Goal: Task Accomplishment & Management: Manage account settings

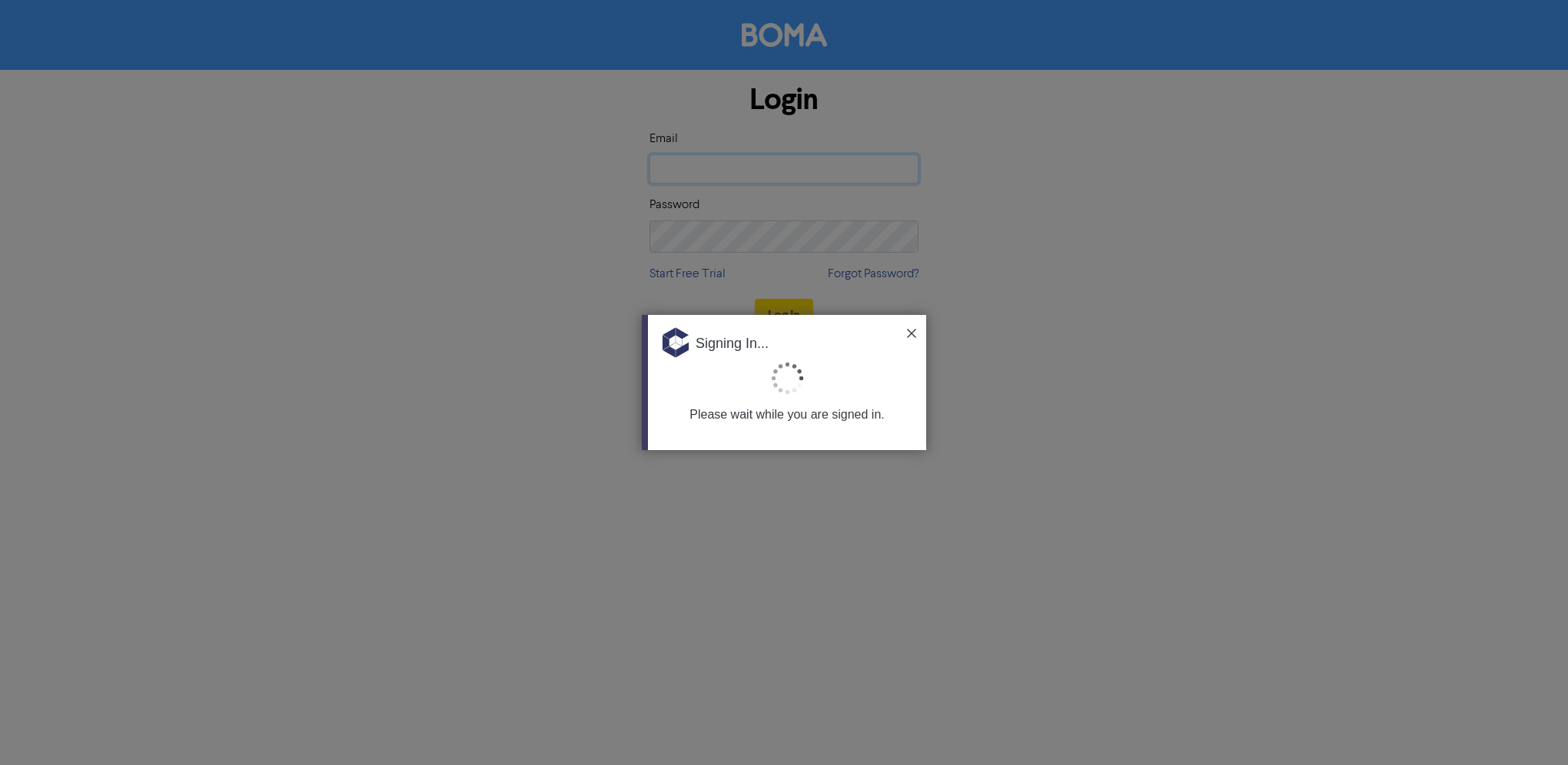
type input "[EMAIL_ADDRESS][DOMAIN_NAME]"
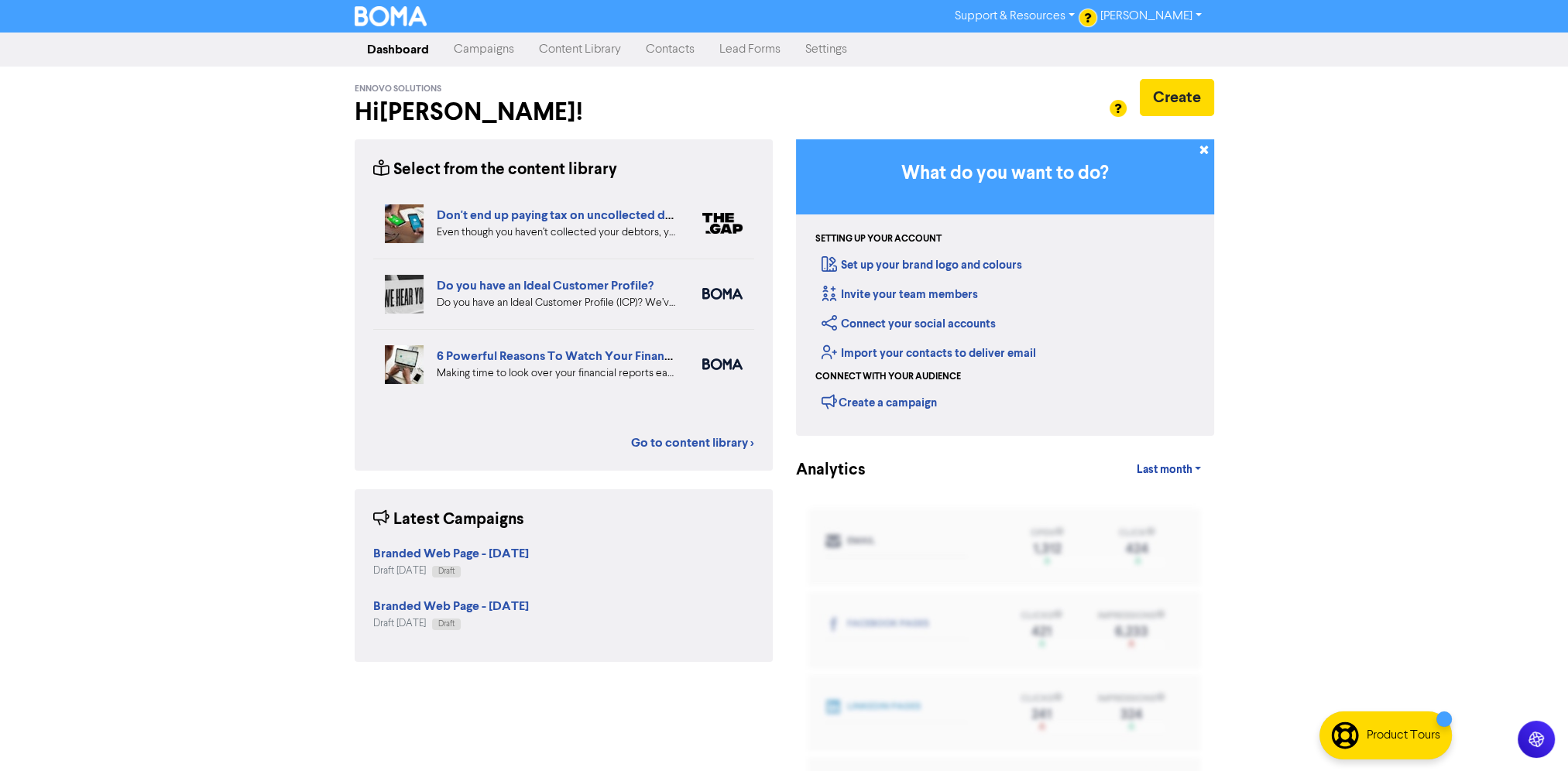
click at [860, 56] on link "Settings" at bounding box center [826, 50] width 67 height 31
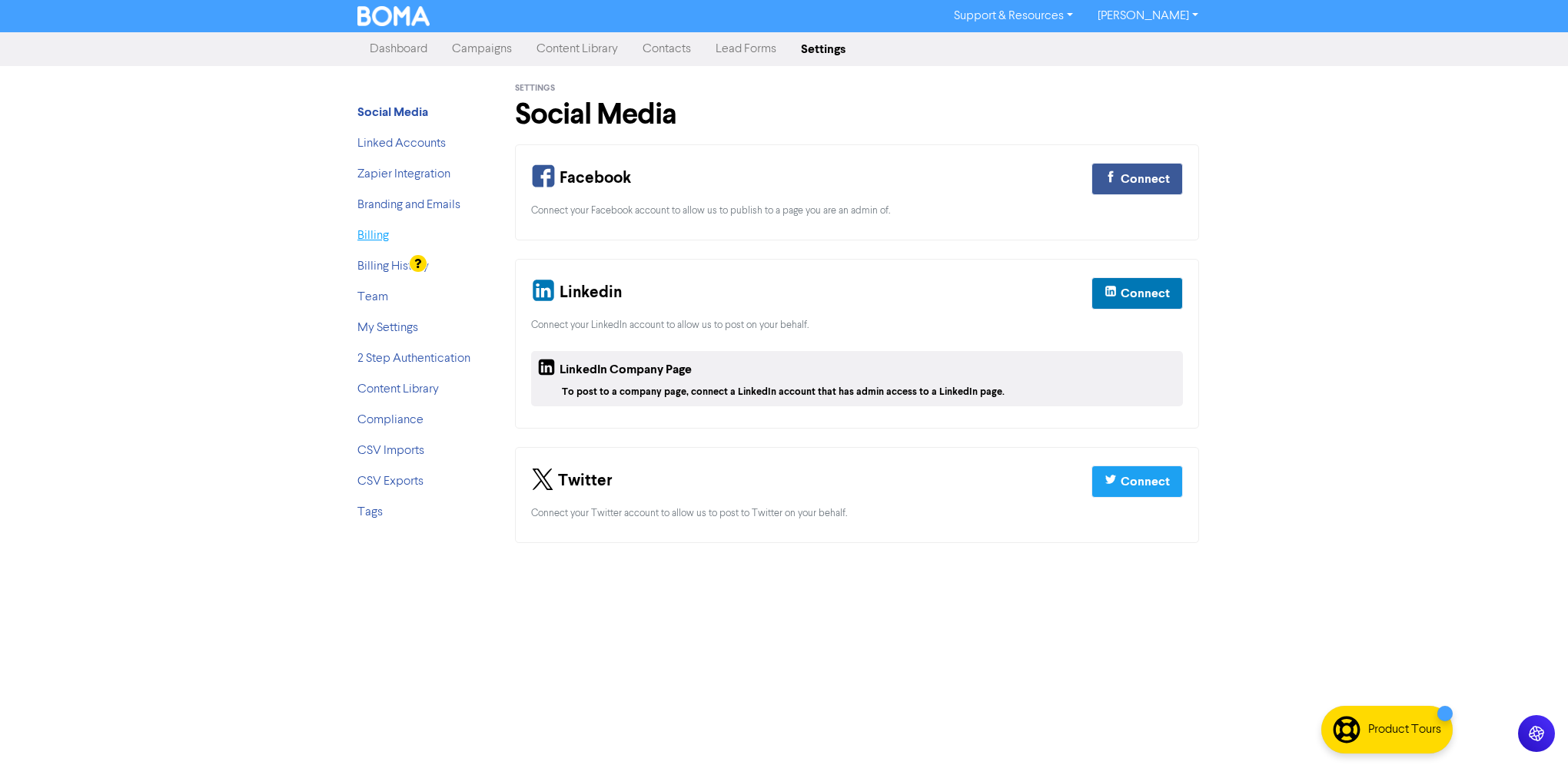
click at [376, 242] on link "Billing" at bounding box center [373, 236] width 32 height 12
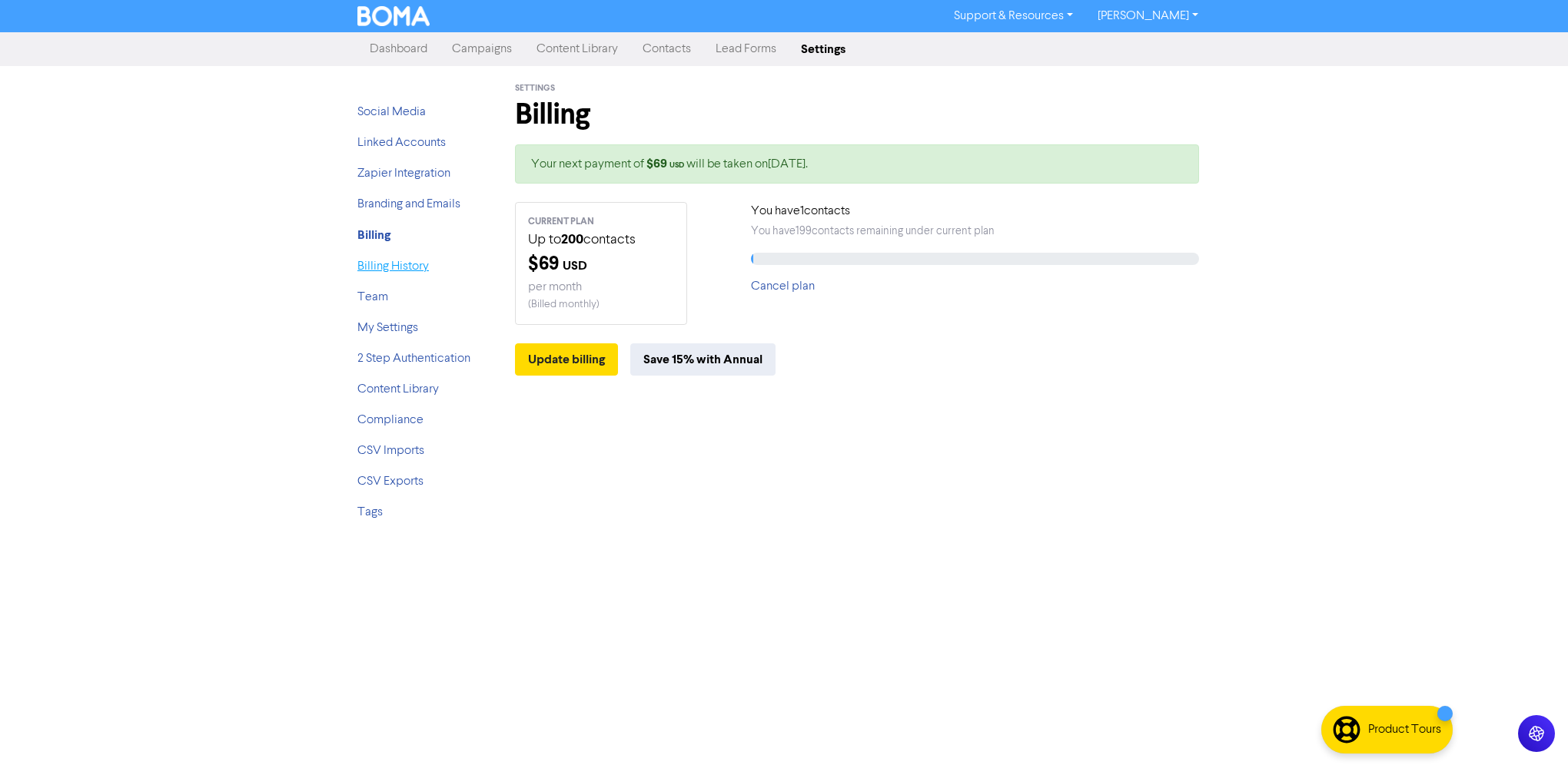
click at [402, 272] on link "Billing History" at bounding box center [393, 266] width 72 height 12
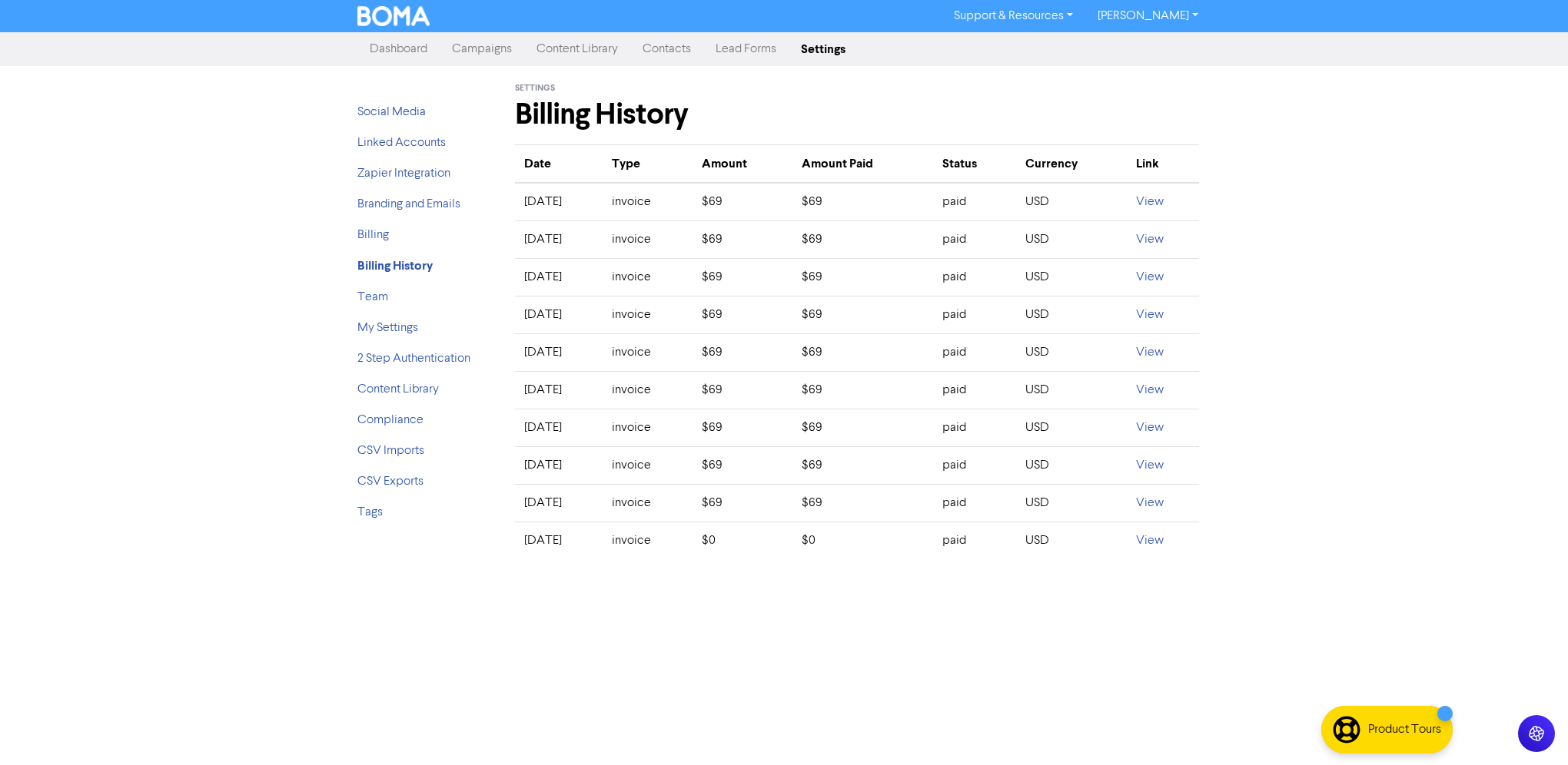
click at [1124, 16] on link "[PERSON_NAME]" at bounding box center [1148, 16] width 125 height 25
click at [219, 141] on div "Support & Resources Video Tutorials FAQ & Guides Marketing Education [PERSON_NA…" at bounding box center [784, 382] width 1568 height 765
click at [375, 241] on link "Billing" at bounding box center [373, 235] width 32 height 12
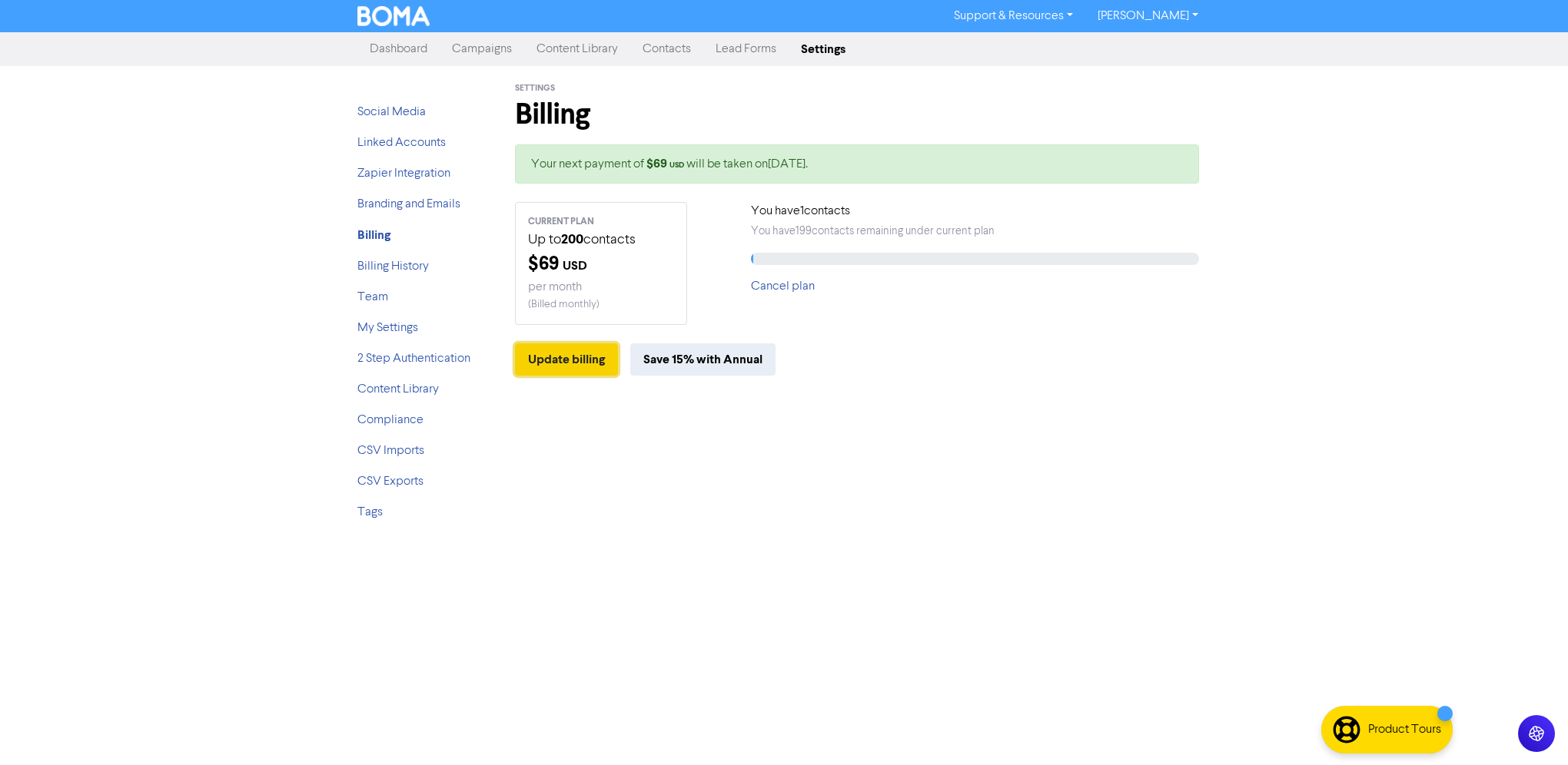
click at [589, 376] on button "Update billing" at bounding box center [566, 360] width 103 height 32
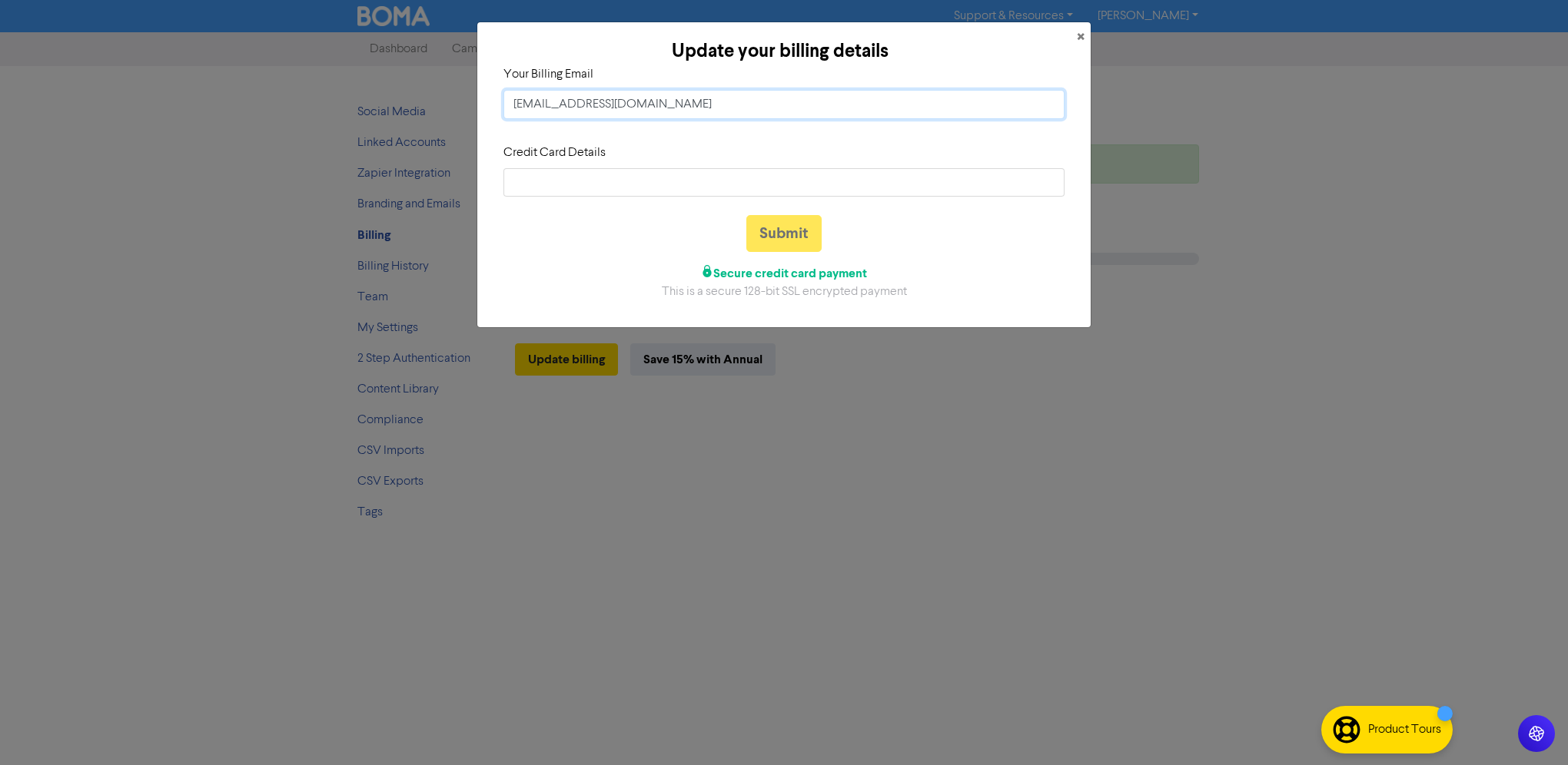
click at [738, 115] on input "[EMAIL_ADDRESS][DOMAIN_NAME]" at bounding box center [784, 104] width 561 height 29
type input "[EMAIL_ADDRESS][DOMAIN_NAME]"
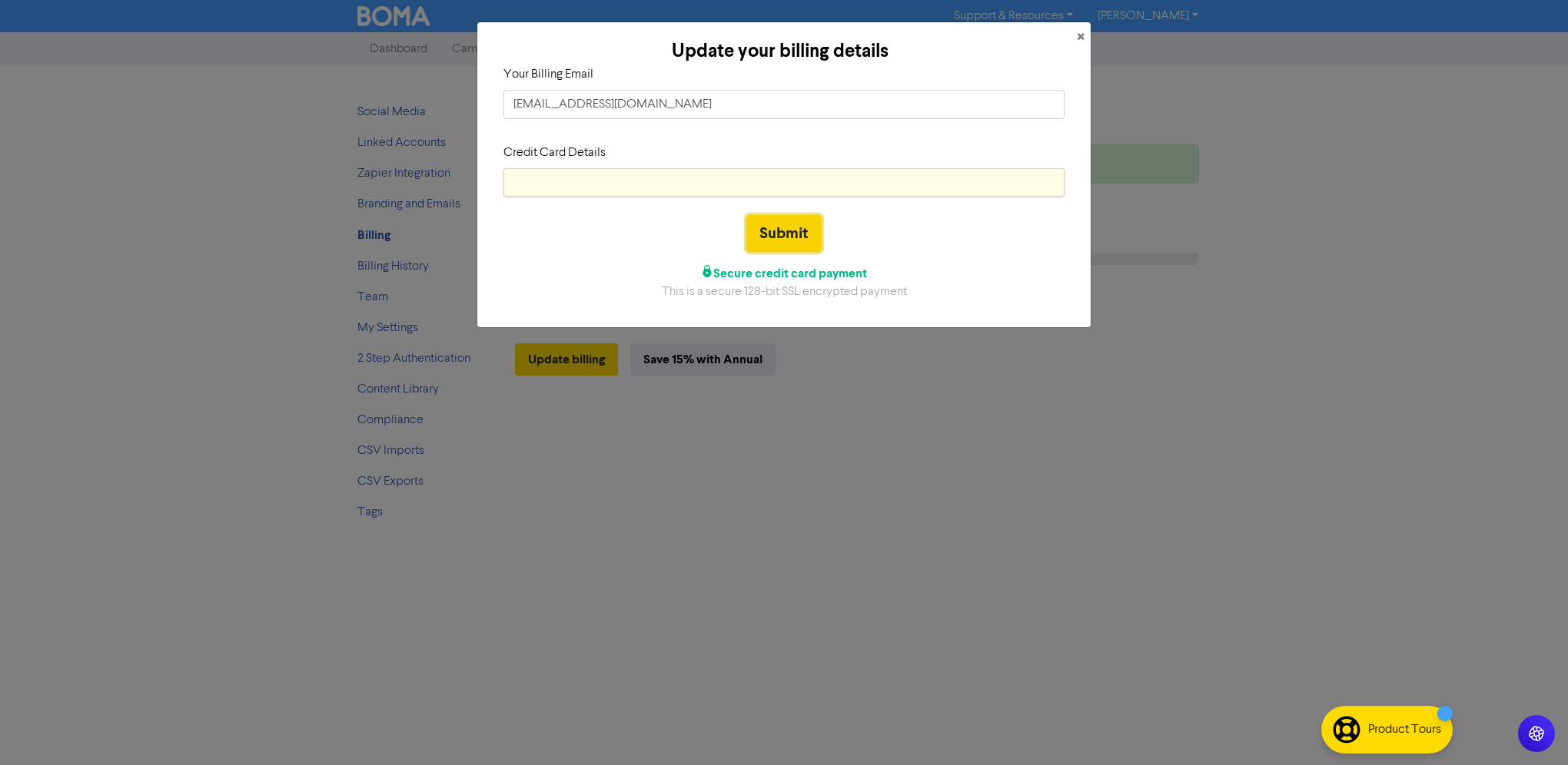
click at [791, 252] on button "Submit" at bounding box center [784, 234] width 76 height 37
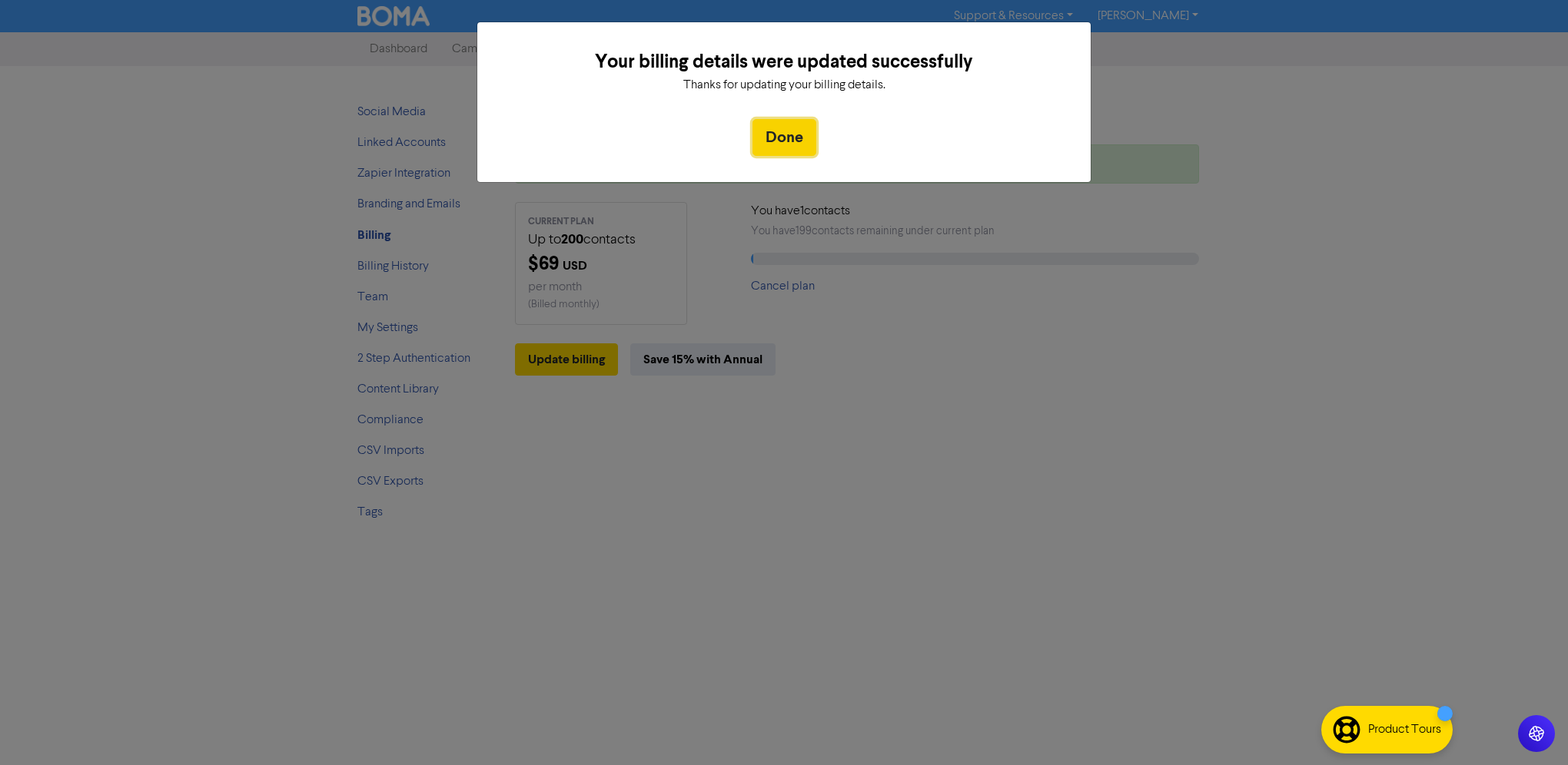
click at [785, 146] on button "Done" at bounding box center [784, 137] width 64 height 37
